Goal: Transaction & Acquisition: Purchase product/service

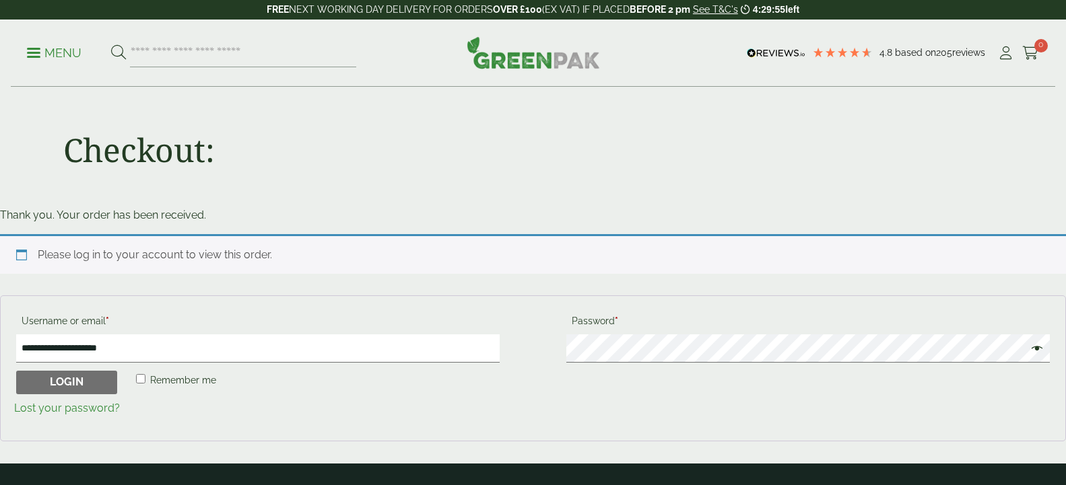
drag, startPoint x: 0, startPoint y: 0, endPoint x: 147, endPoint y: 377, distance: 404.5
click at [147, 376] on label "Remember me" at bounding box center [175, 382] width 94 height 23
click at [80, 384] on button "Login" at bounding box center [66, 383] width 101 height 24
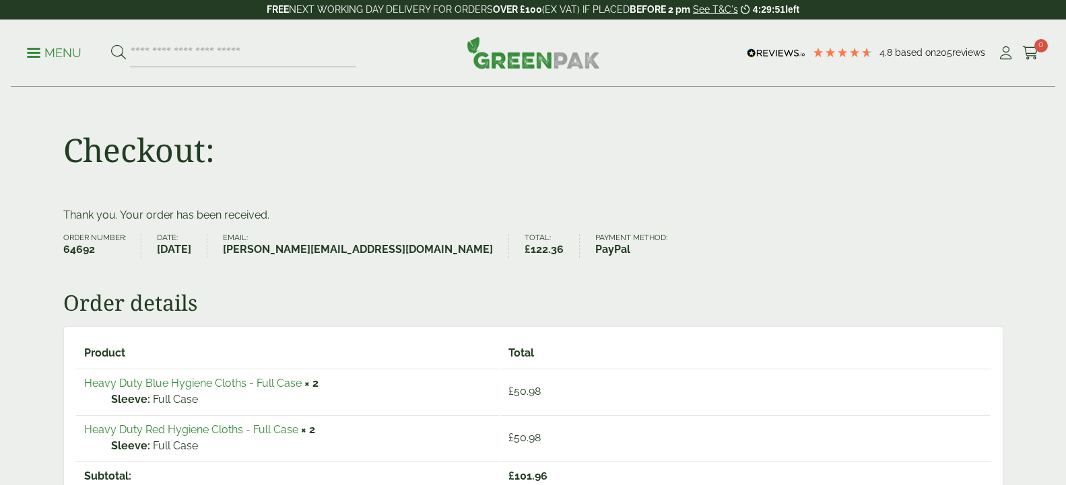
click at [141, 393] on p "Full Case" at bounding box center [301, 400] width 380 height 16
click at [160, 373] on td "Heavy Duty Blue Hygiene Cloths - Full Case × 2 Sleeve: Full Case" at bounding box center [287, 391] width 423 height 45
click at [161, 382] on link "Heavy Duty Blue Hygiene Cloths - Full Case" at bounding box center [192, 383] width 217 height 13
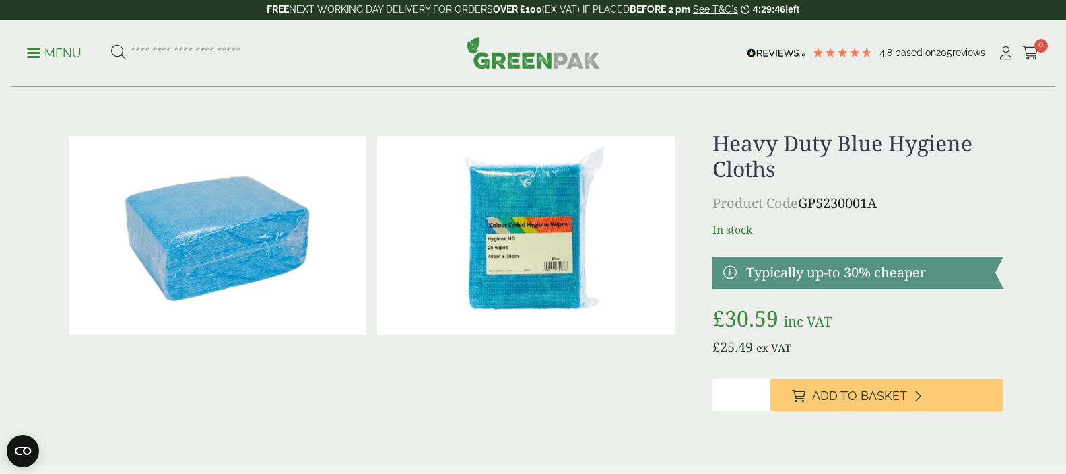
click at [770, 389] on input "*" at bounding box center [741, 395] width 58 height 32
type input "*"
click at [770, 389] on input "*" at bounding box center [741, 395] width 58 height 32
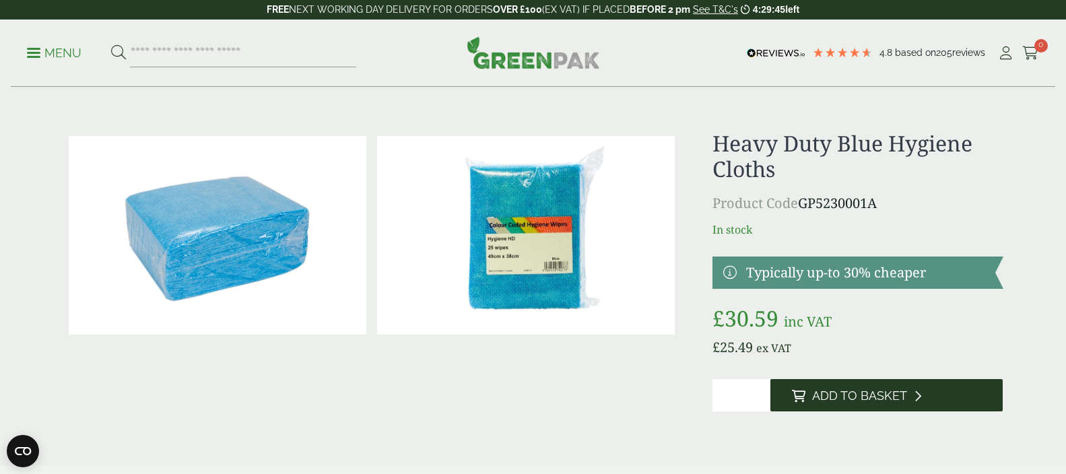
click at [898, 403] on button "Add to Basket" at bounding box center [886, 395] width 232 height 32
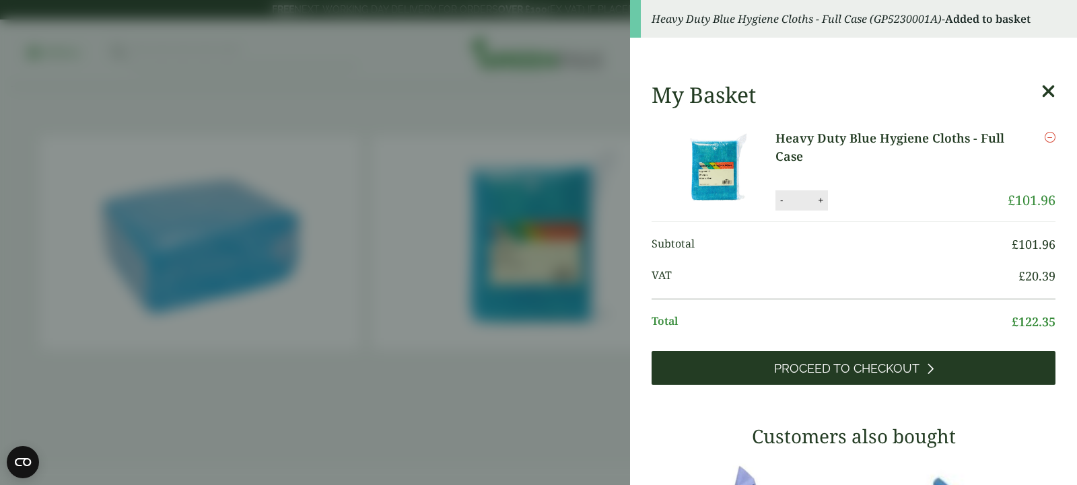
click at [868, 373] on span "Proceed to Checkout" at bounding box center [846, 369] width 145 height 15
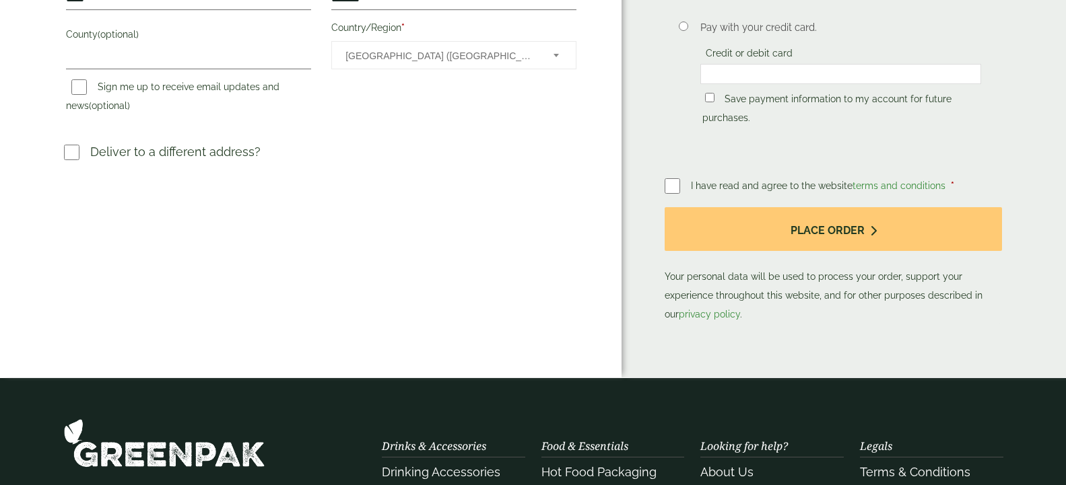
scroll to position [275, 0]
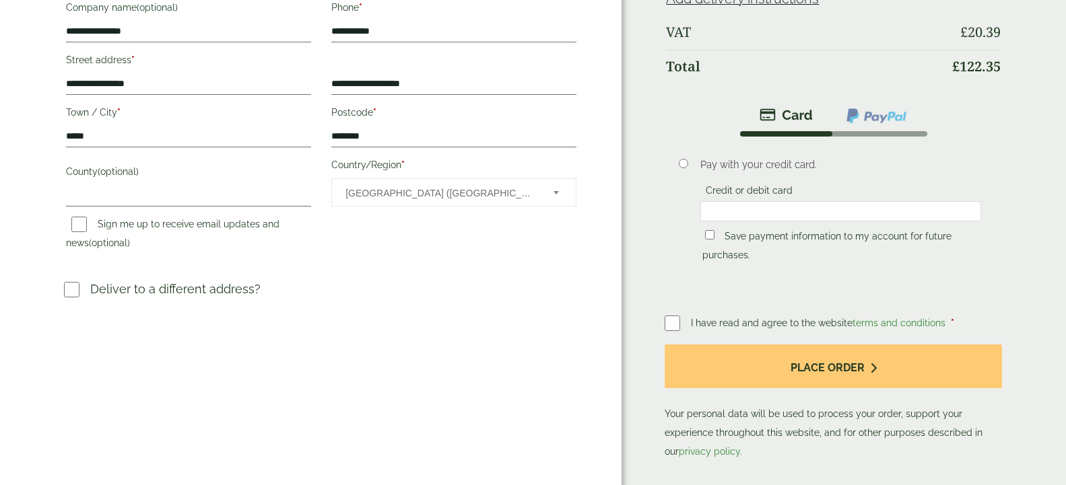
click at [682, 327] on label at bounding box center [677, 323] width 26 height 19
click at [870, 125] on li at bounding box center [876, 115] width 95 height 31
click at [871, 121] on img at bounding box center [876, 116] width 63 height 18
